Goal: Task Accomplishment & Management: Manage account settings

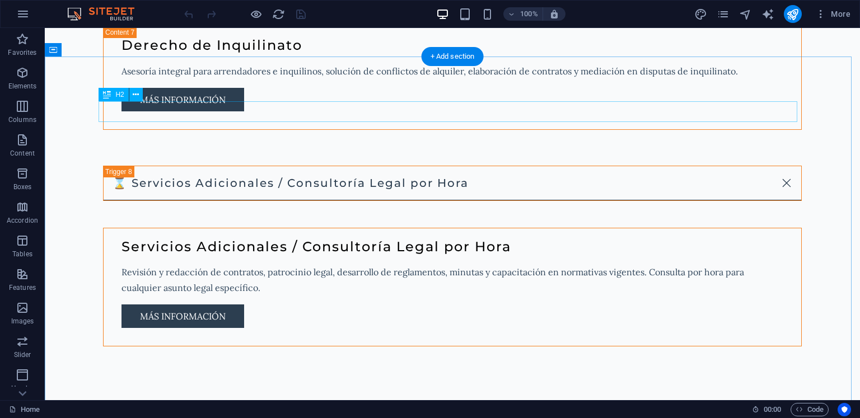
scroll to position [2688, 0]
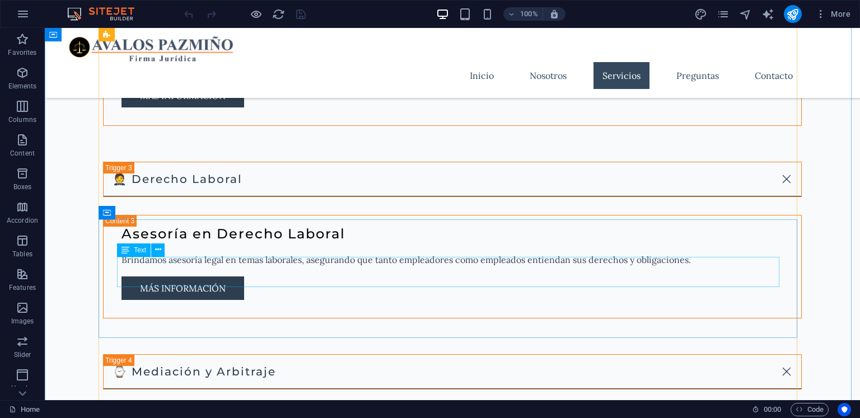
scroll to position [1759, 0]
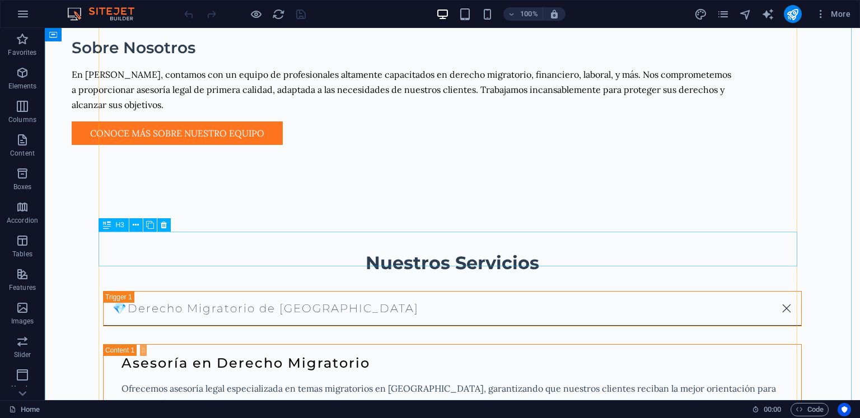
scroll to position [1367, 0]
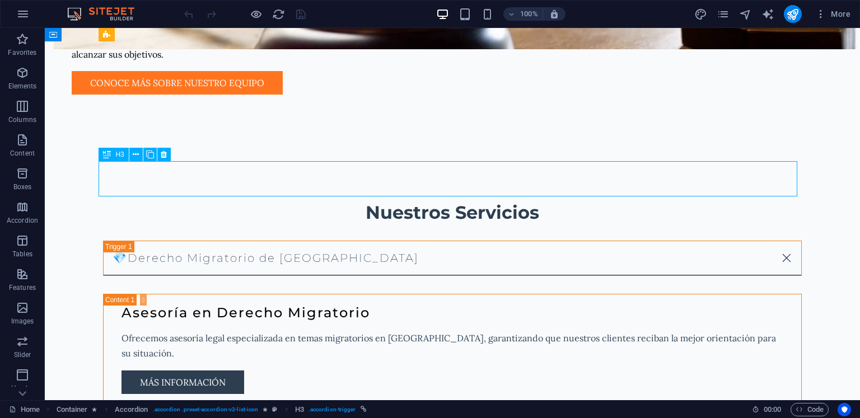
scroll to position [1433, 0]
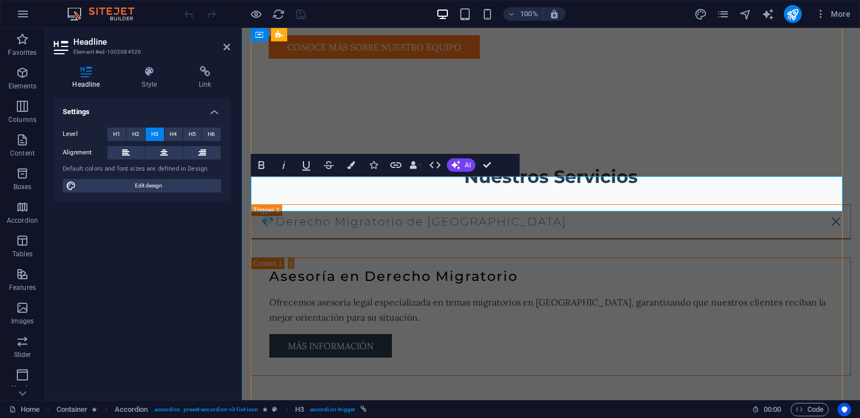
drag, startPoint x: 391, startPoint y: 191, endPoint x: 398, endPoint y: 190, distance: 6.4
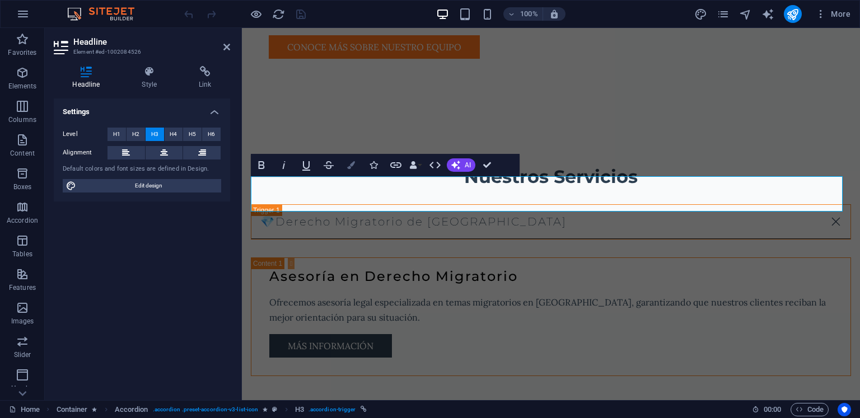
click at [356, 164] on button "Colors" at bounding box center [350, 165] width 21 height 22
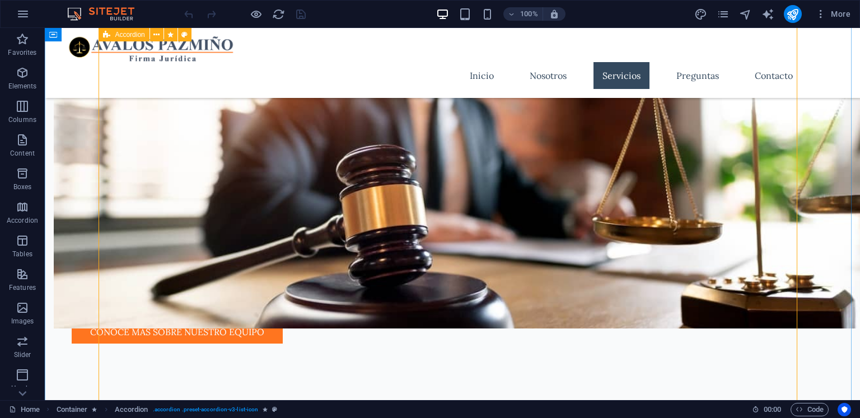
scroll to position [975, 0]
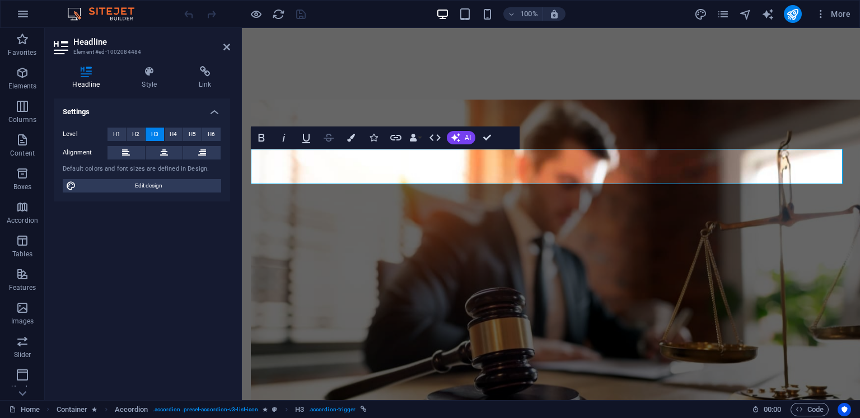
scroll to position [1011, 0]
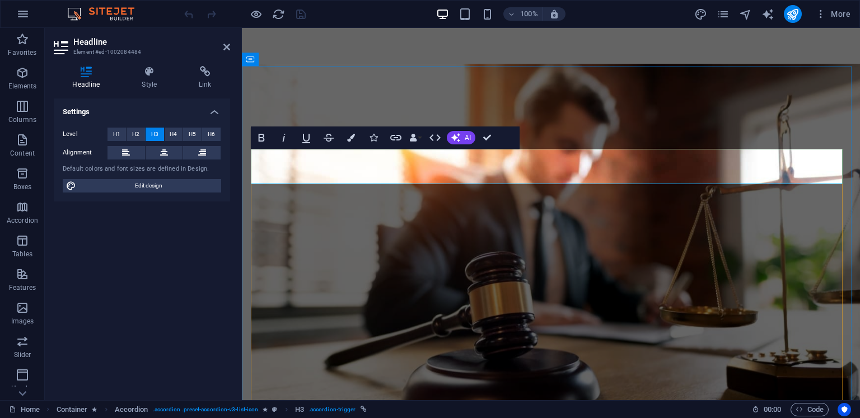
click at [352, 137] on icon "button" at bounding box center [351, 138] width 8 height 8
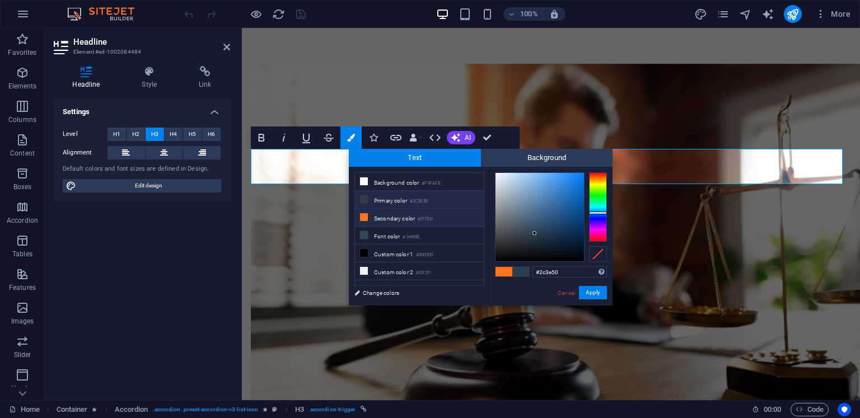
click at [427, 202] on small "#2C3E50" at bounding box center [419, 202] width 18 height 8
click at [588, 291] on button "Apply" at bounding box center [593, 292] width 28 height 13
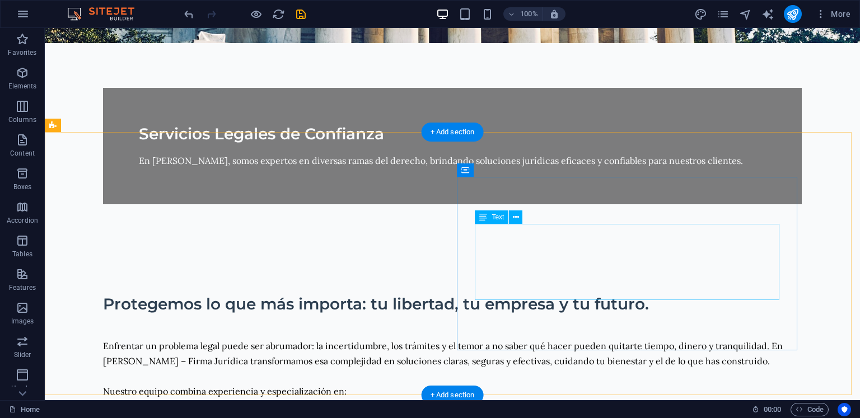
scroll to position [672, 0]
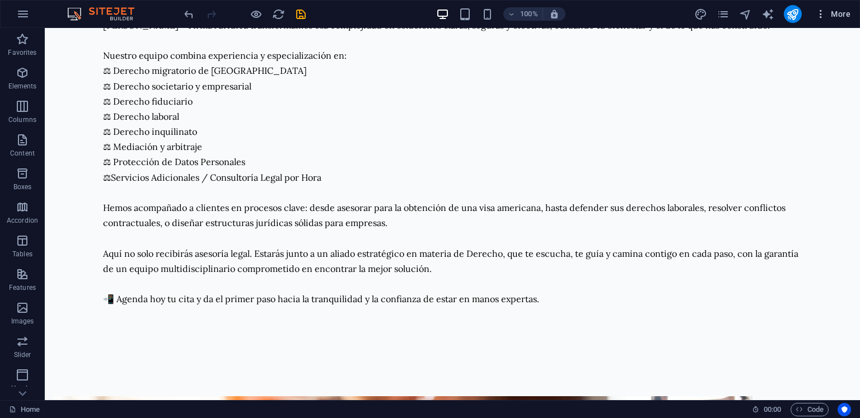
click at [832, 15] on span "More" at bounding box center [832, 13] width 35 height 11
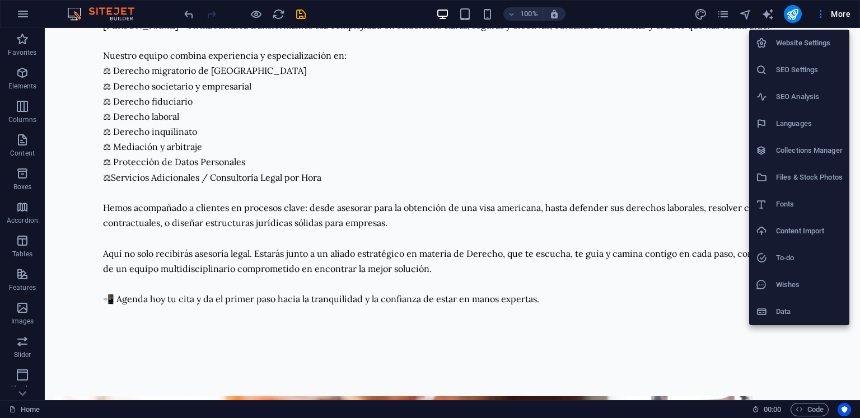
click at [806, 43] on h6 "Website Settings" at bounding box center [809, 42] width 67 height 13
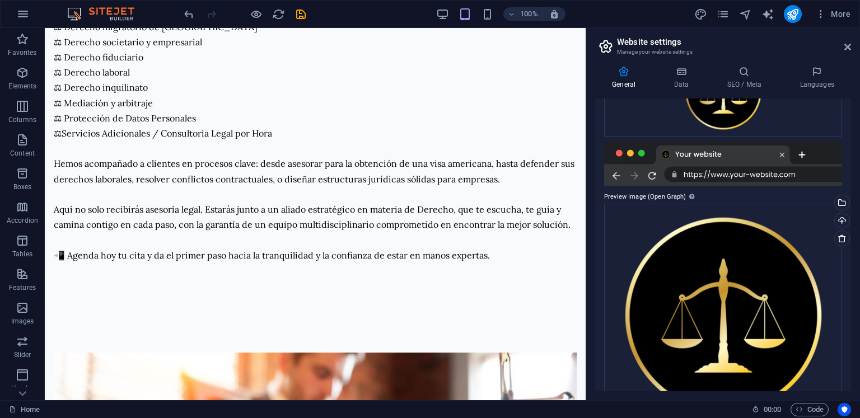
scroll to position [213, 0]
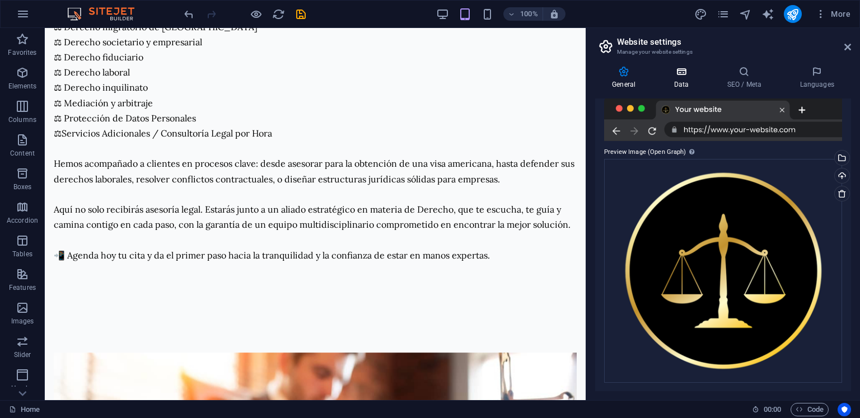
click at [689, 78] on h4 "Data" at bounding box center [683, 78] width 53 height 24
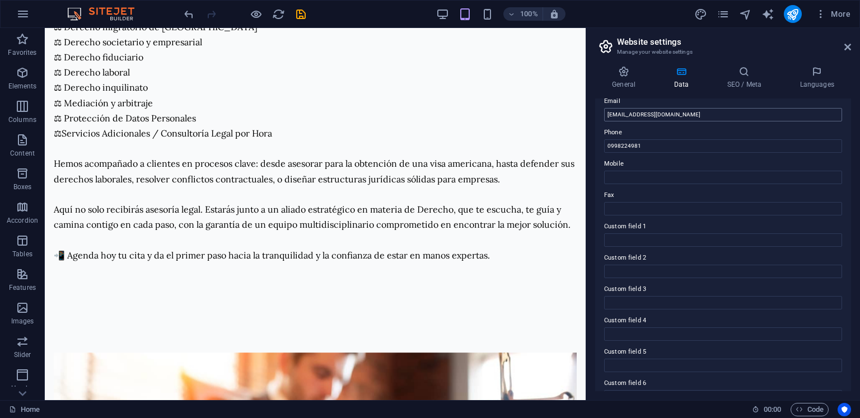
scroll to position [244, 0]
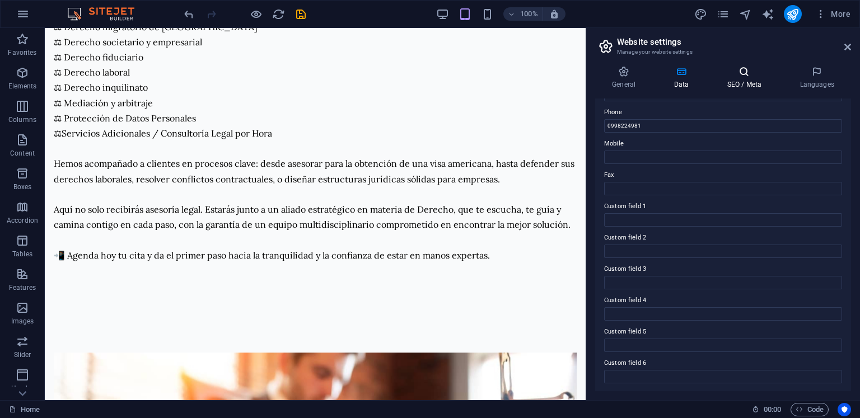
click at [742, 87] on h4 "SEO / Meta" at bounding box center [746, 78] width 73 height 24
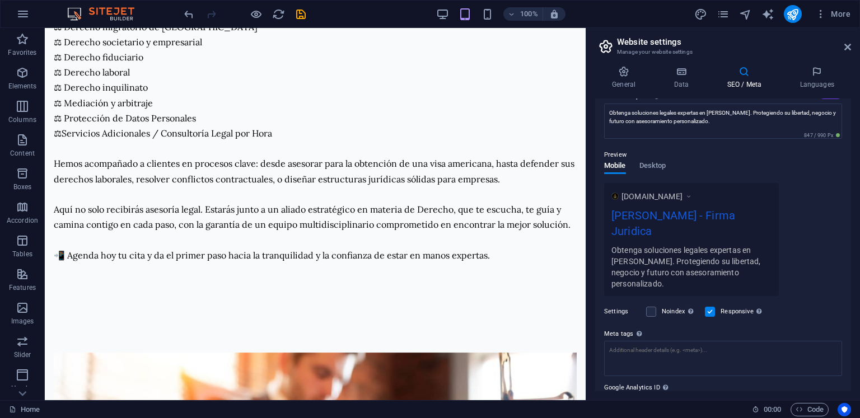
scroll to position [55, 0]
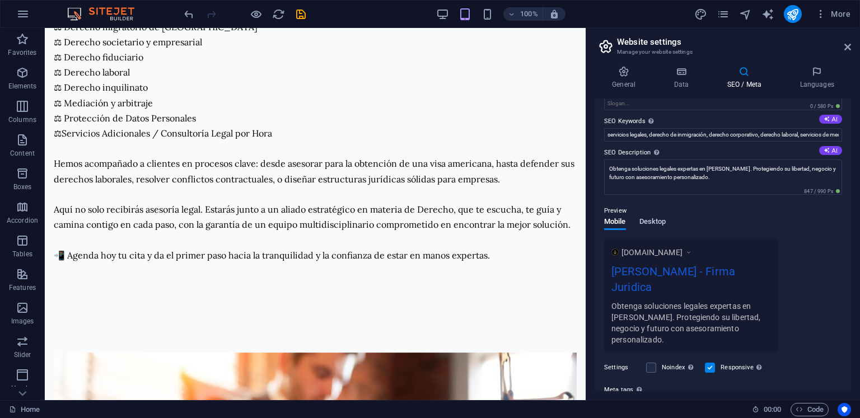
click at [660, 227] on span "Desktop" at bounding box center [652, 223] width 27 height 16
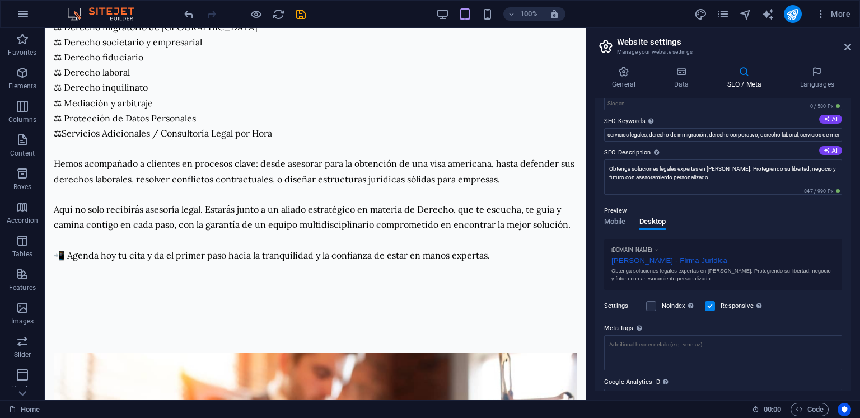
click at [627, 222] on div "Mobile Desktop" at bounding box center [635, 228] width 62 height 21
click at [623, 219] on span "Mobile" at bounding box center [615, 223] width 22 height 16
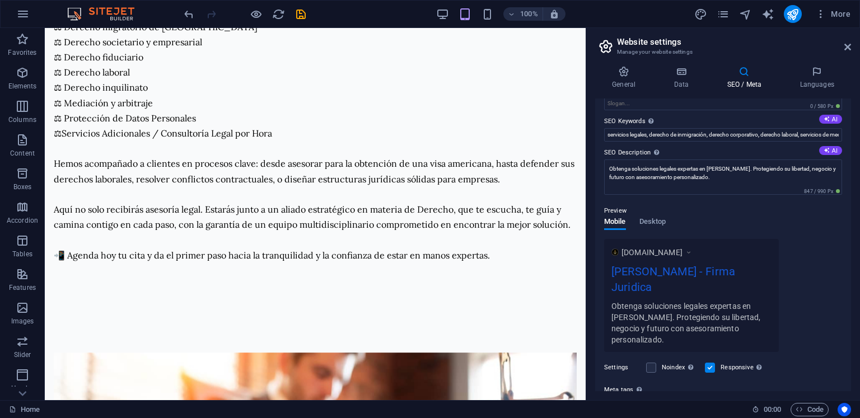
scroll to position [0, 0]
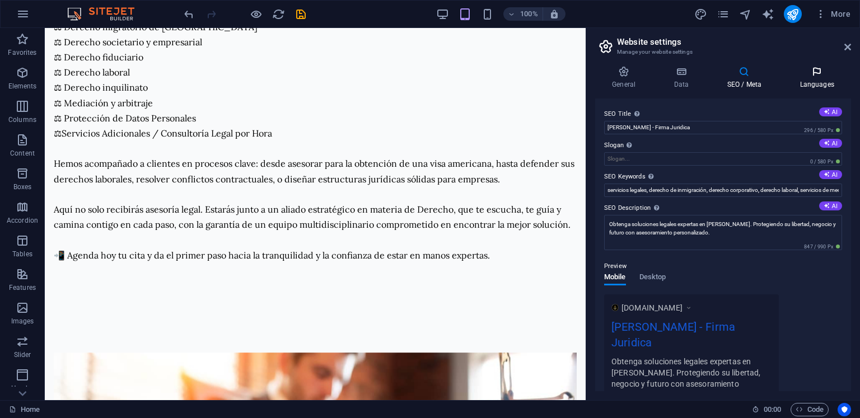
click at [810, 75] on icon at bounding box center [817, 71] width 68 height 11
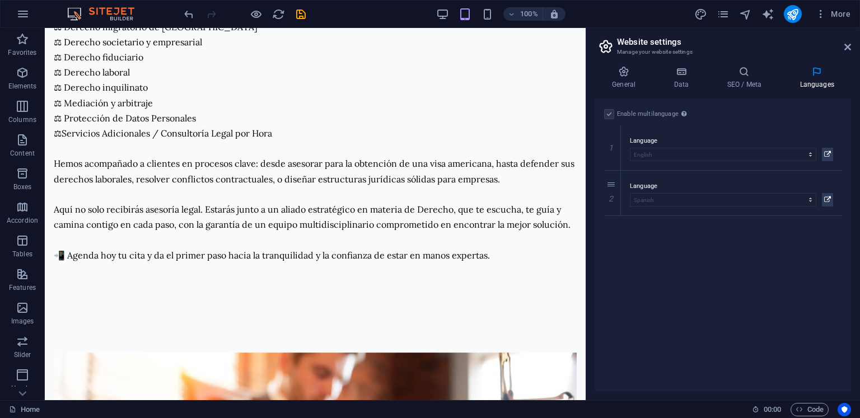
click at [611, 115] on label at bounding box center [609, 114] width 10 height 10
click at [608, 116] on label at bounding box center [609, 114] width 10 height 10
click at [608, 115] on label at bounding box center [609, 114] width 10 height 10
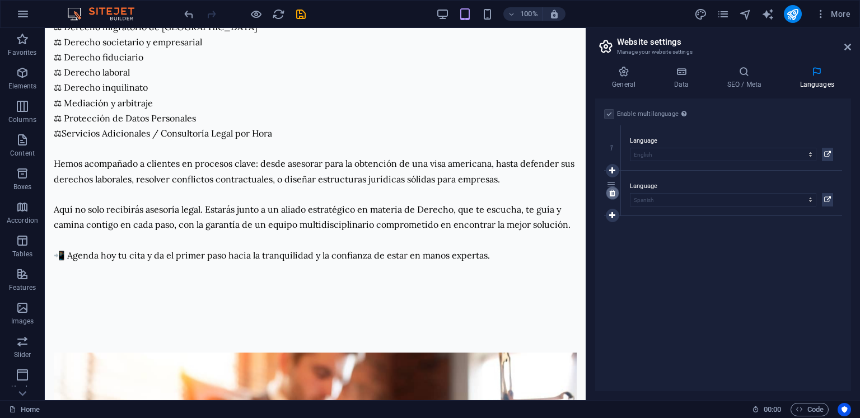
click at [609, 190] on icon at bounding box center [612, 193] width 6 height 8
click at [613, 114] on label at bounding box center [609, 114] width 10 height 10
click at [0, 0] on input "Enable multilanguage To disable multilanguage delete all languages until only o…" at bounding box center [0, 0] width 0 height 0
click at [630, 155] on div "Enable multilanguage To disable multilanguage delete all languages until only o…" at bounding box center [723, 245] width 256 height 293
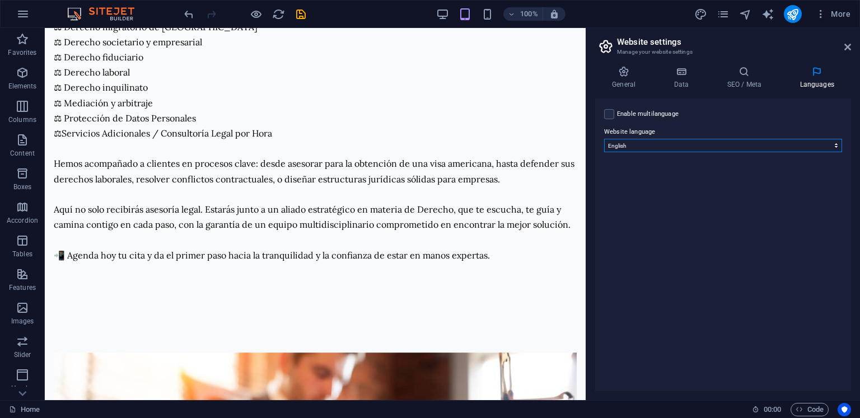
click at [629, 150] on select "Abkhazian Afar Afrikaans Akan Albanian Amharic Arabic Aragonese Armenian Assame…" at bounding box center [723, 145] width 238 height 13
select select "148"
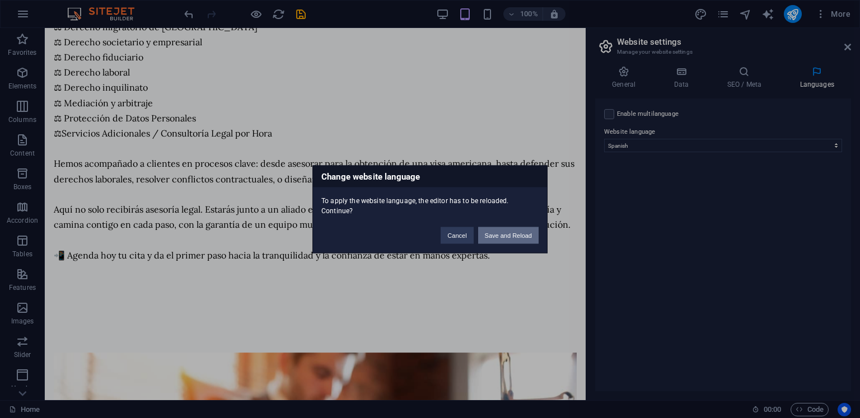
click at [516, 229] on button "Save and Reload" at bounding box center [508, 235] width 60 height 17
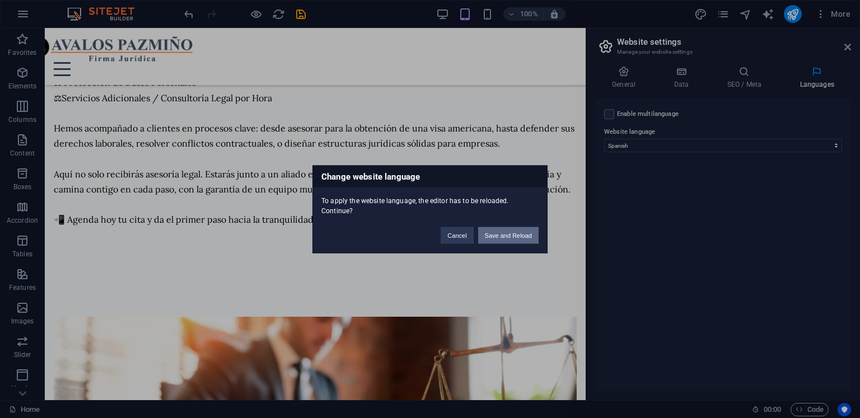
checkbox input "false"
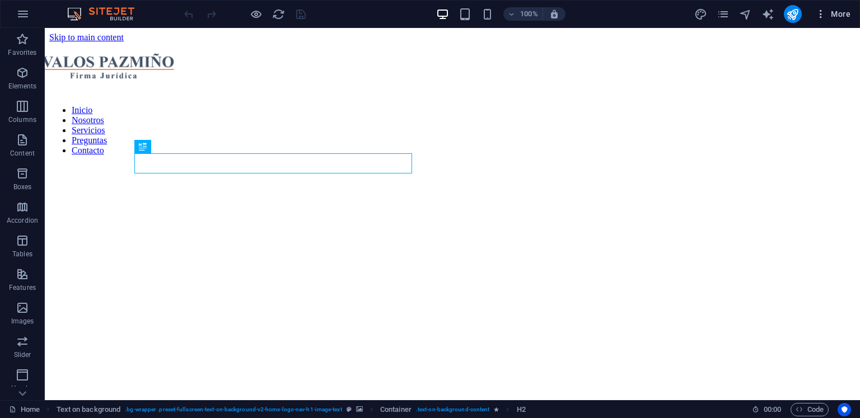
click at [828, 21] on button "More" at bounding box center [833, 14] width 44 height 18
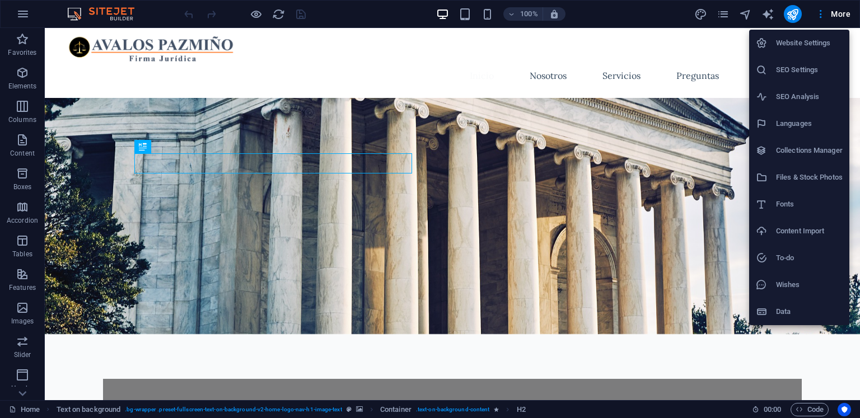
click at [796, 41] on h6 "Website Settings" at bounding box center [809, 42] width 67 height 13
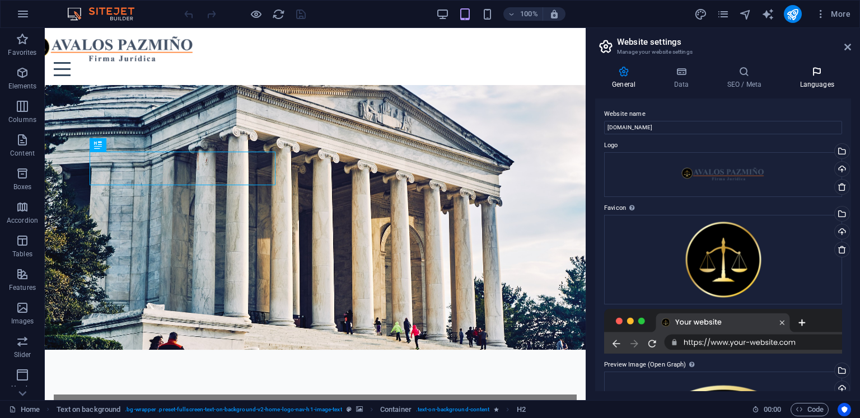
click at [810, 72] on icon at bounding box center [817, 71] width 68 height 11
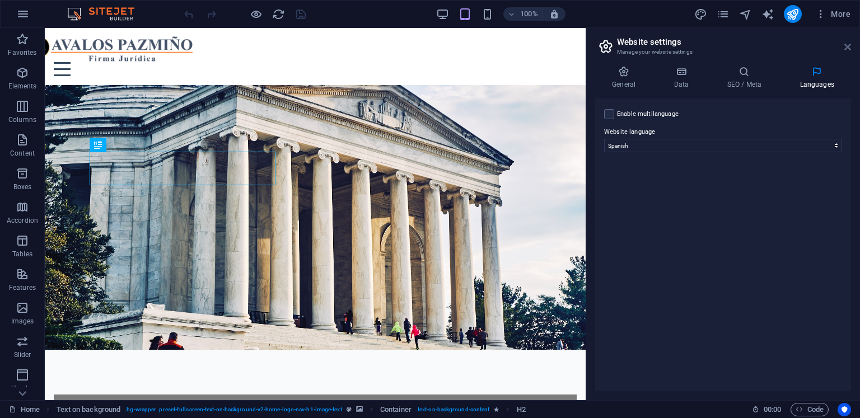
click at [846, 45] on icon at bounding box center [847, 47] width 7 height 9
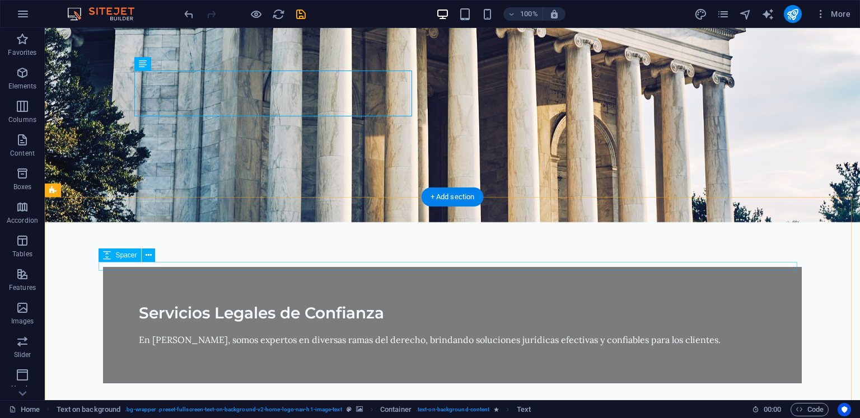
scroll to position [168, 0]
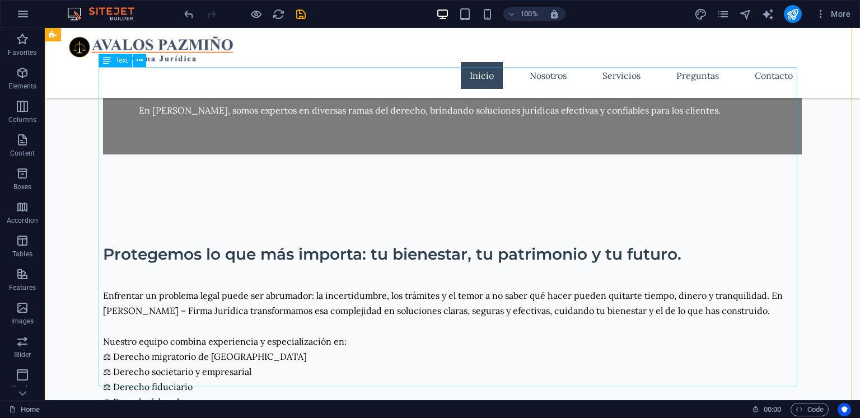
scroll to position [260, 0]
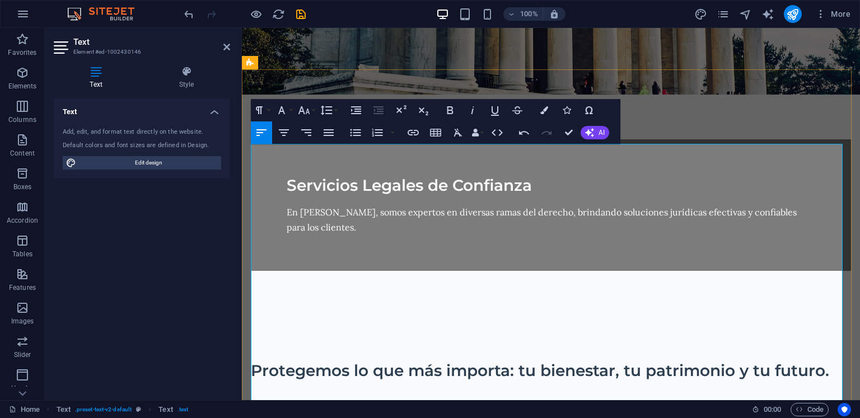
drag, startPoint x: 432, startPoint y: 200, endPoint x: 302, endPoint y: 200, distance: 129.3
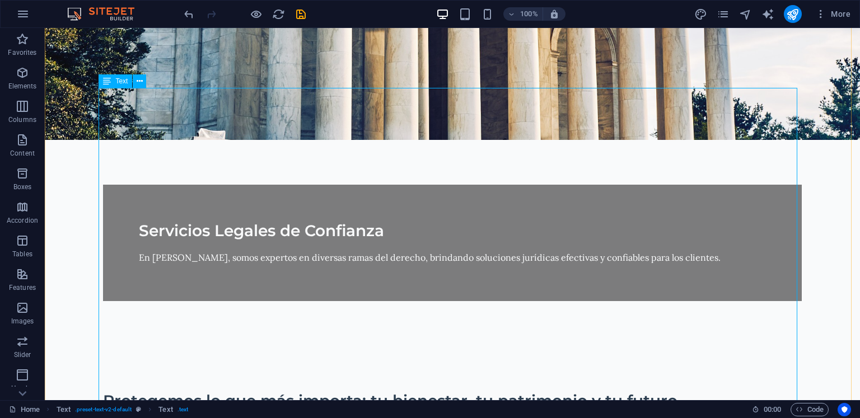
scroll to position [295, 0]
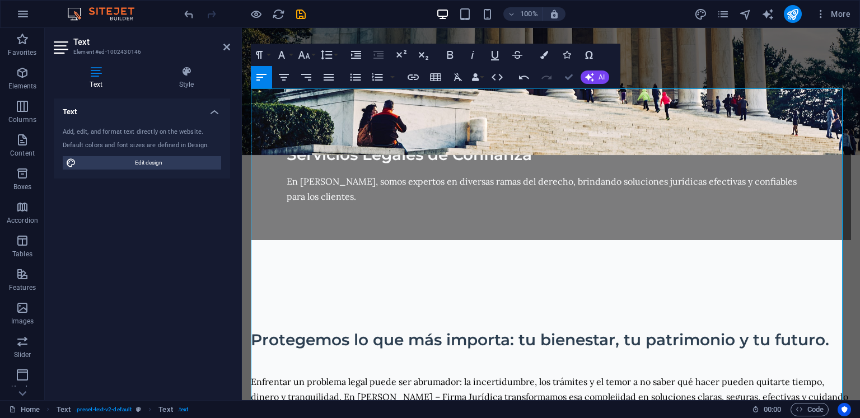
scroll to position [295, 0]
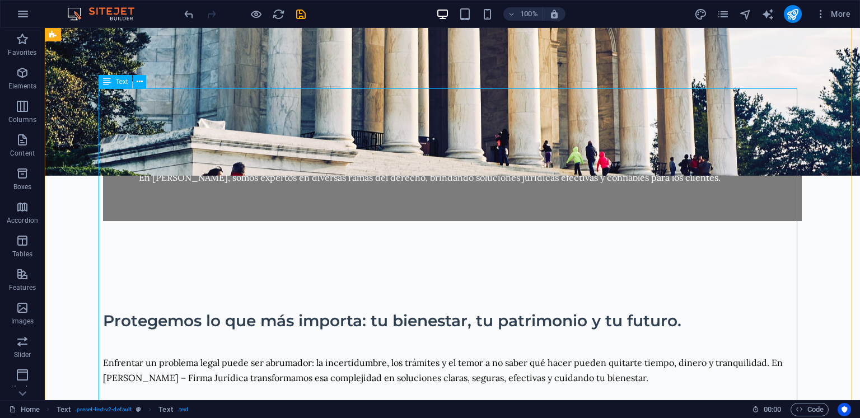
scroll to position [315, 0]
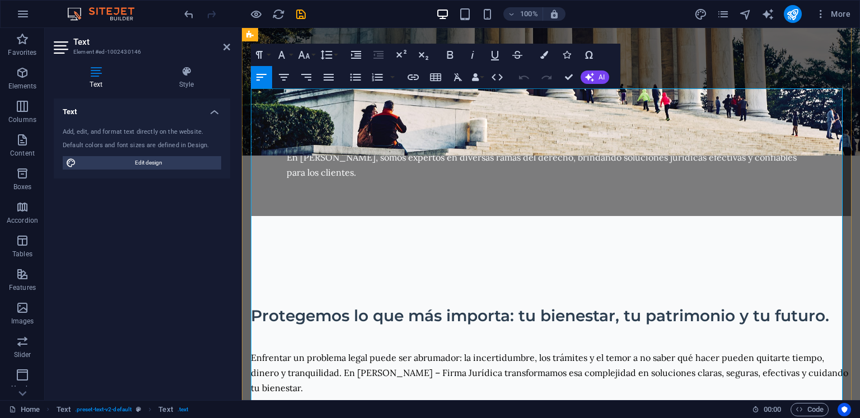
copy span "⚖"
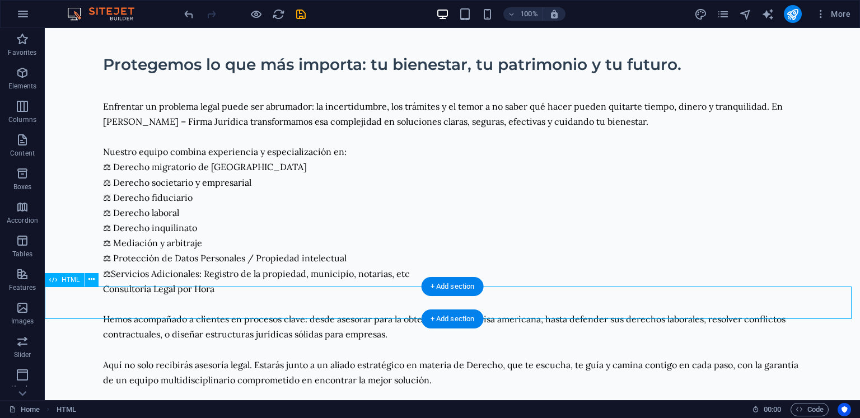
scroll to position [564, 0]
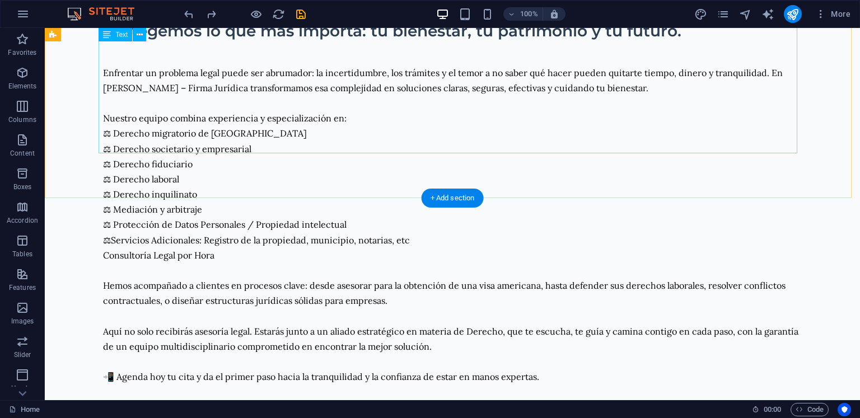
click at [120, 110] on div "Enfrentar un problema legal puede ser abrumador: la incertidumbre, los trámites…" at bounding box center [452, 217] width 699 height 335
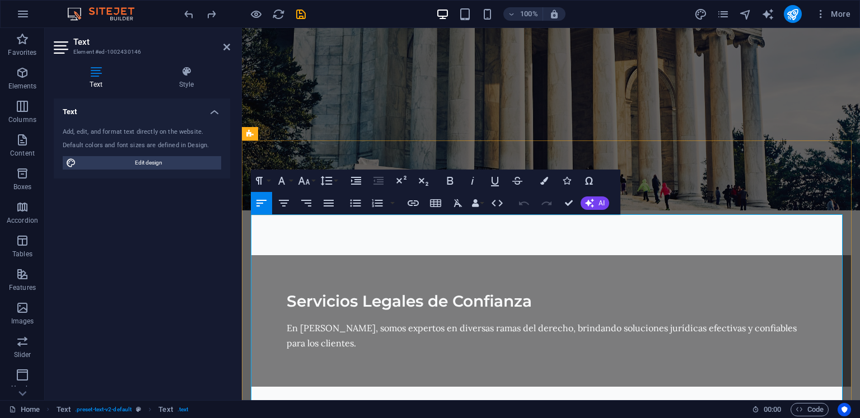
scroll to position [469, 0]
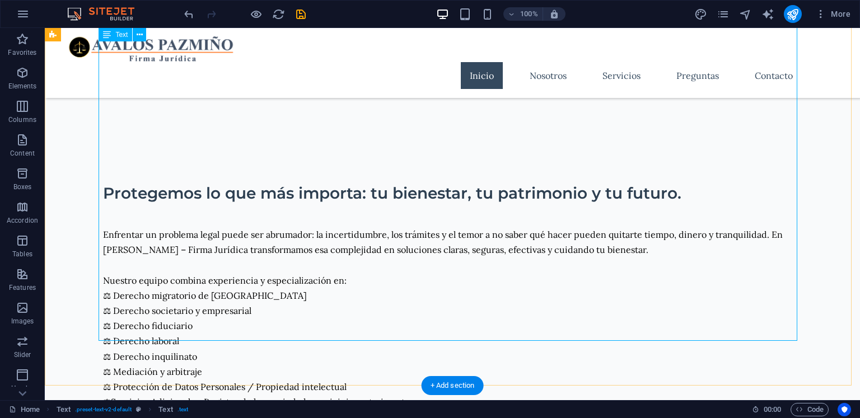
scroll to position [209, 0]
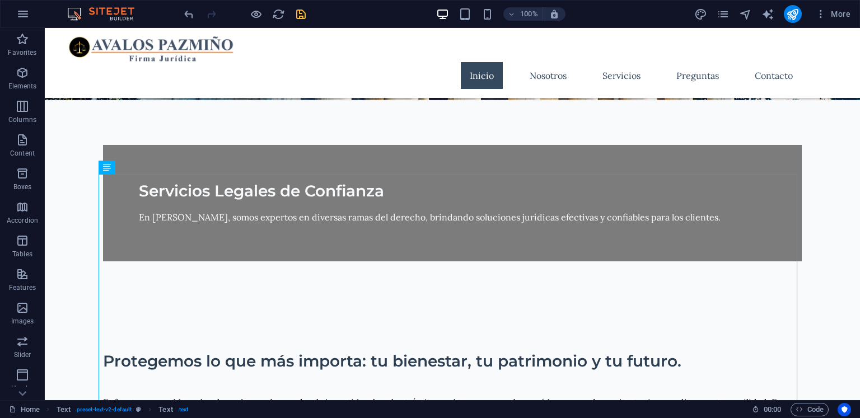
click at [296, 14] on icon "save" at bounding box center [301, 14] width 13 height 13
checkbox input "false"
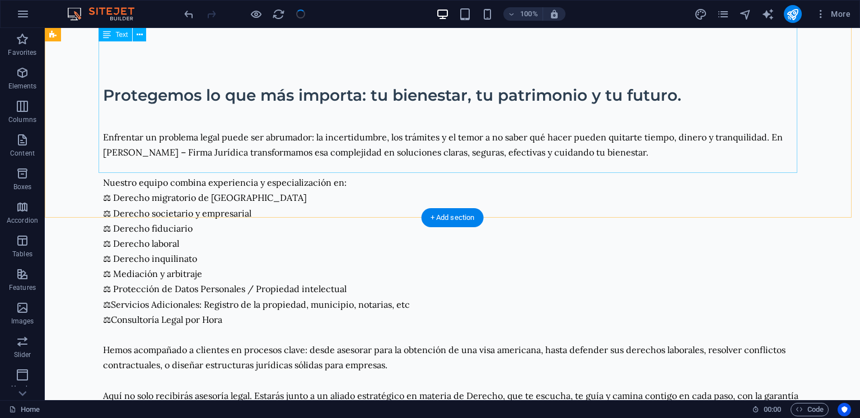
scroll to position [601, 0]
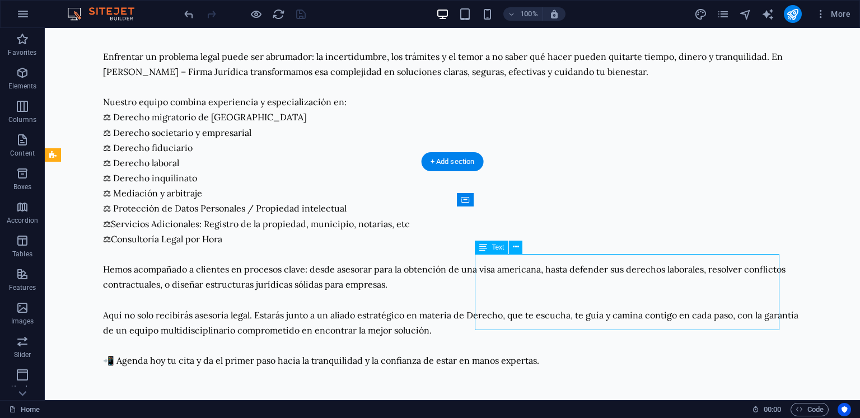
scroll to position [637, 0]
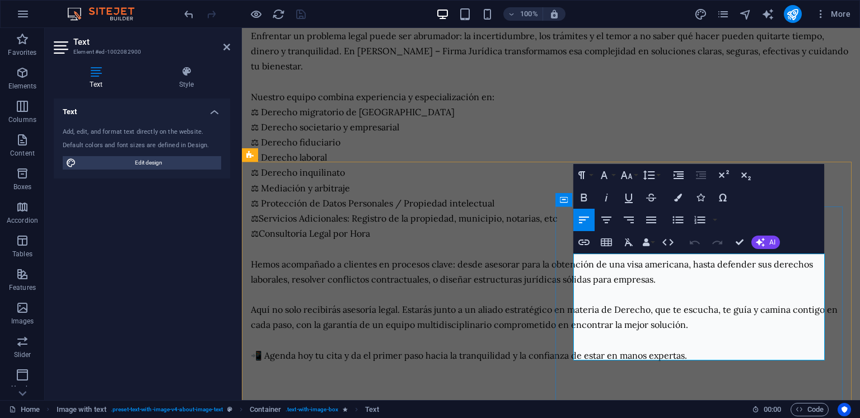
drag, startPoint x: 742, startPoint y: 240, endPoint x: 697, endPoint y: 212, distance: 53.3
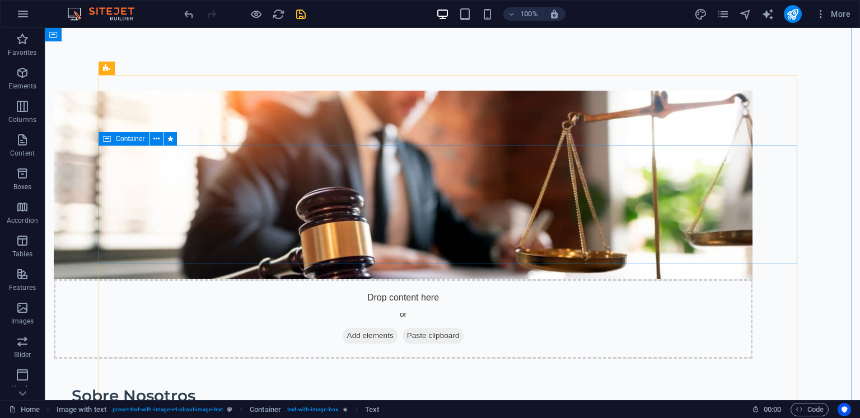
scroll to position [1049, 0]
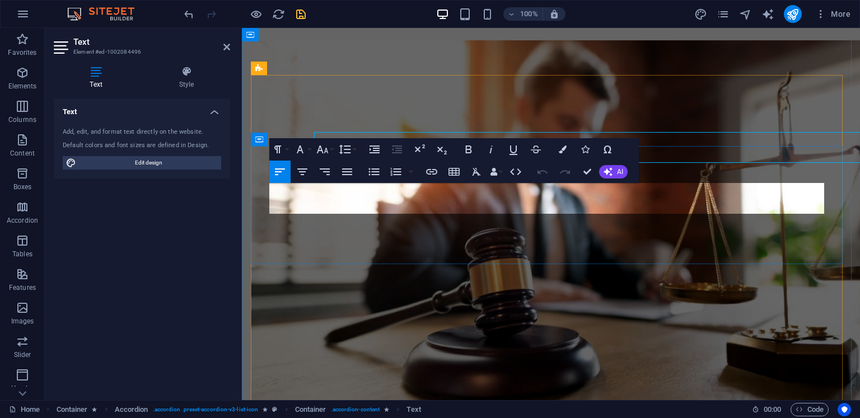
scroll to position [1100, 0]
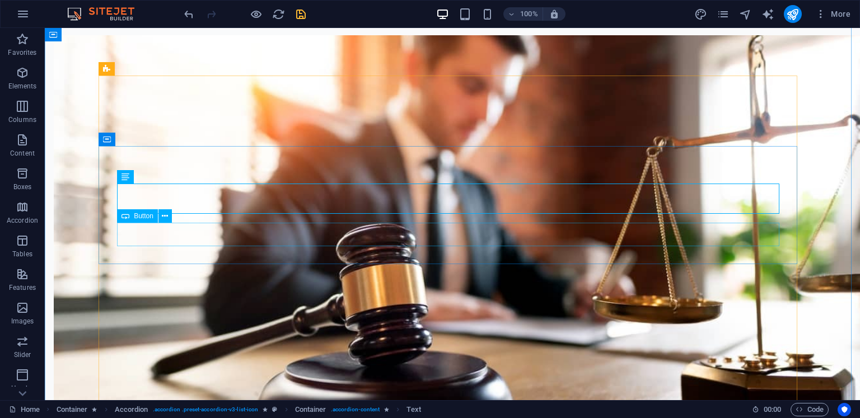
scroll to position [1161, 0]
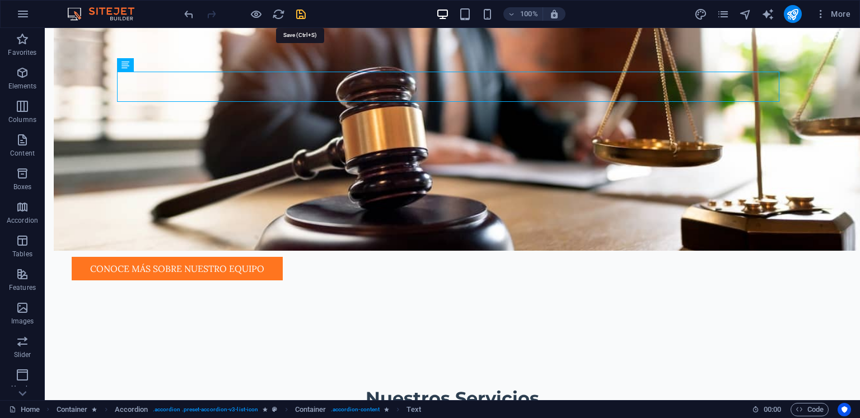
click at [302, 10] on icon "save" at bounding box center [301, 14] width 13 height 13
checkbox input "false"
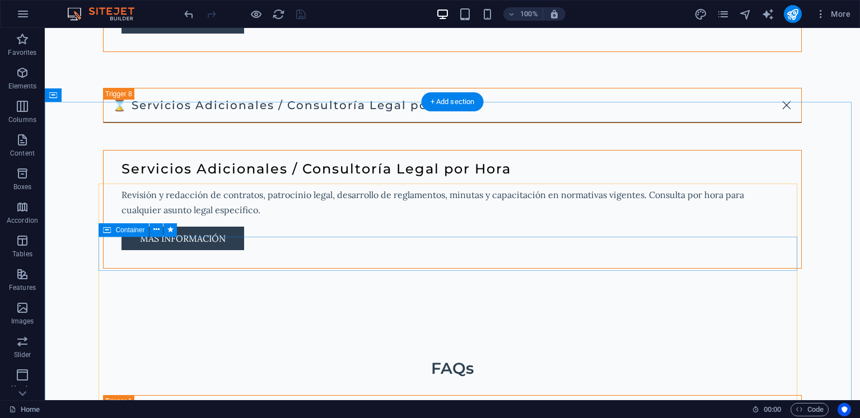
scroll to position [2785, 0]
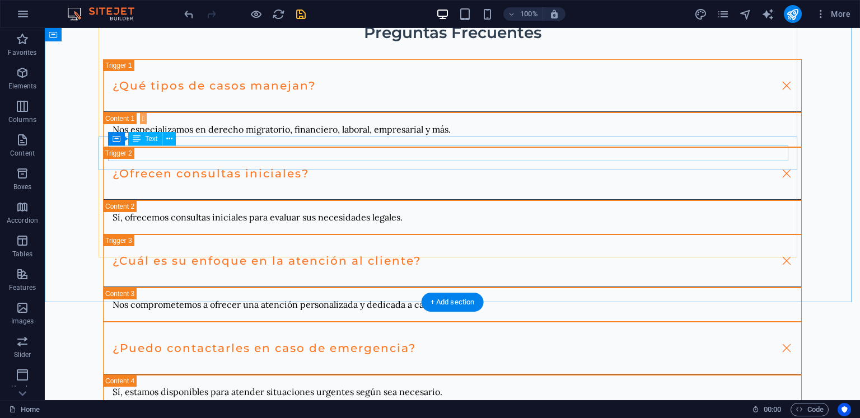
scroll to position [3345, 0]
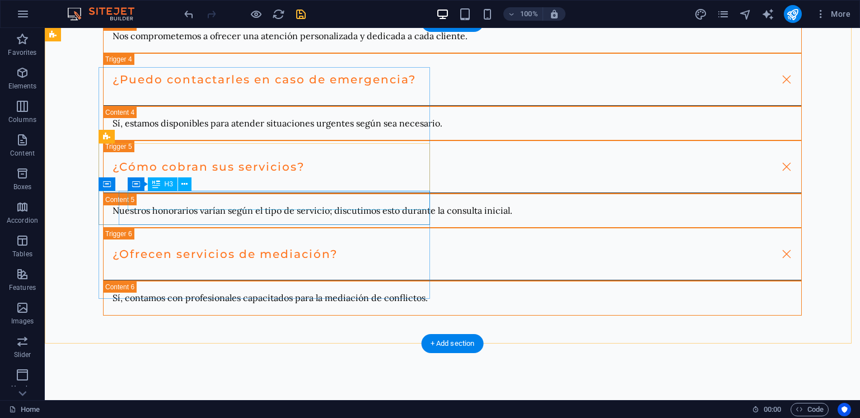
scroll to position [3568, 0]
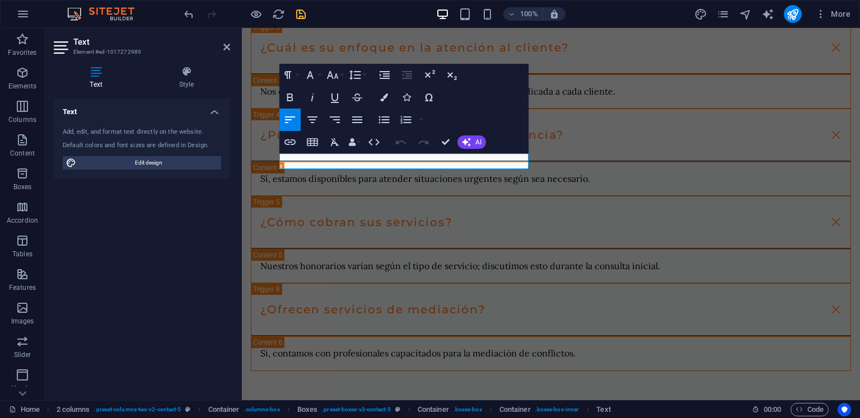
scroll to position [3665, 0]
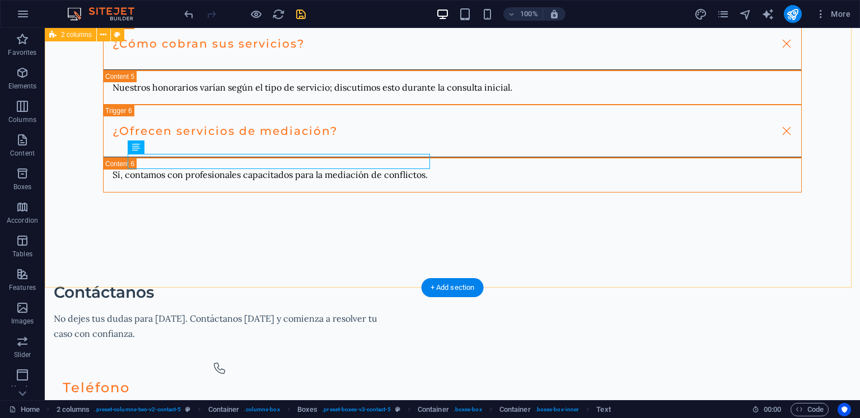
scroll to position [3732, 0]
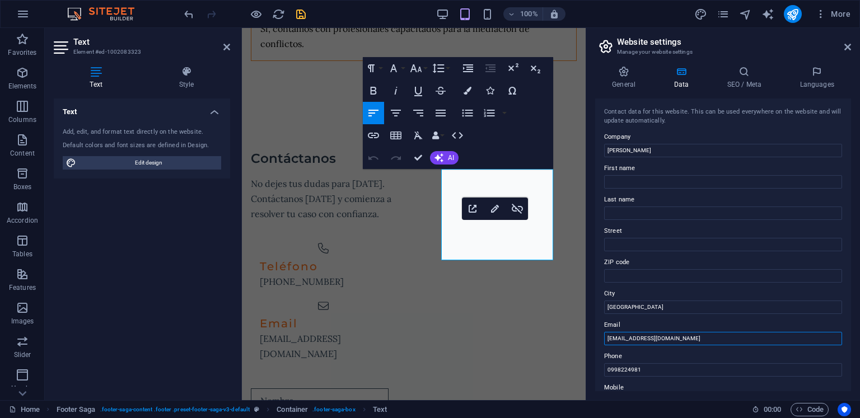
click at [670, 339] on input "[EMAIL_ADDRESS][DOMAIN_NAME]" at bounding box center [723, 338] width 238 height 13
type input "[EMAIL_ADDRESS][DOMAIN_NAME]"
click at [737, 327] on label "Email" at bounding box center [723, 325] width 238 height 13
click at [737, 332] on input "[EMAIL_ADDRESS][DOMAIN_NAME]" at bounding box center [723, 338] width 238 height 13
click at [849, 45] on icon at bounding box center [847, 47] width 7 height 9
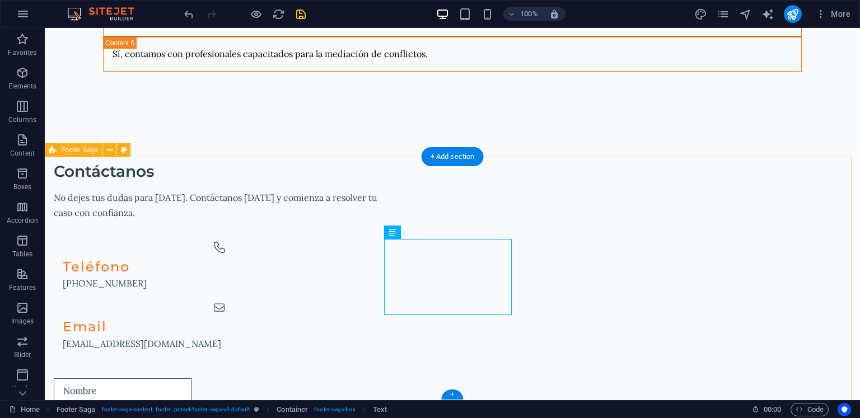
scroll to position [3732, 0]
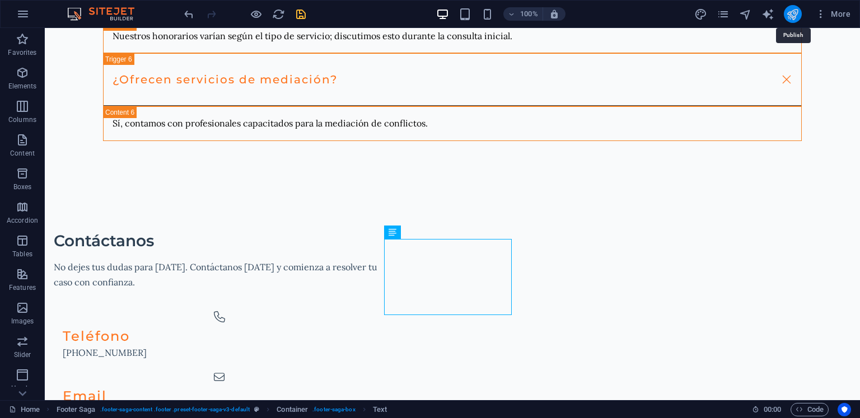
click at [798, 20] on icon "publish" at bounding box center [792, 14] width 13 height 13
checkbox input "false"
